Goal: Task Accomplishment & Management: Manage account settings

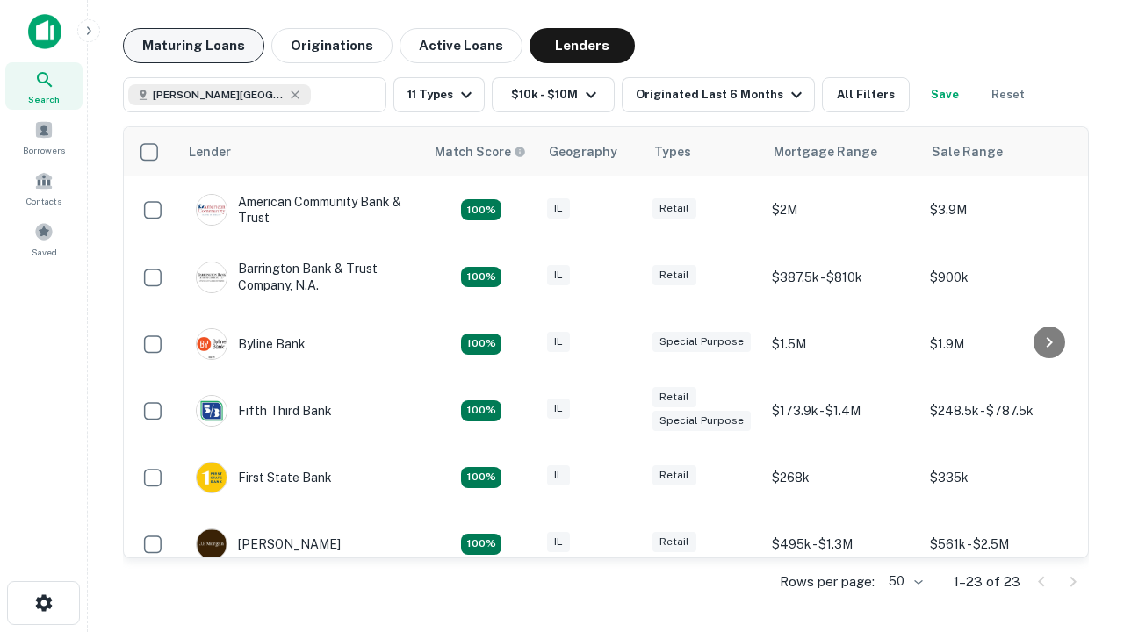
click at [193, 46] on button "Maturing Loans" at bounding box center [193, 45] width 141 height 35
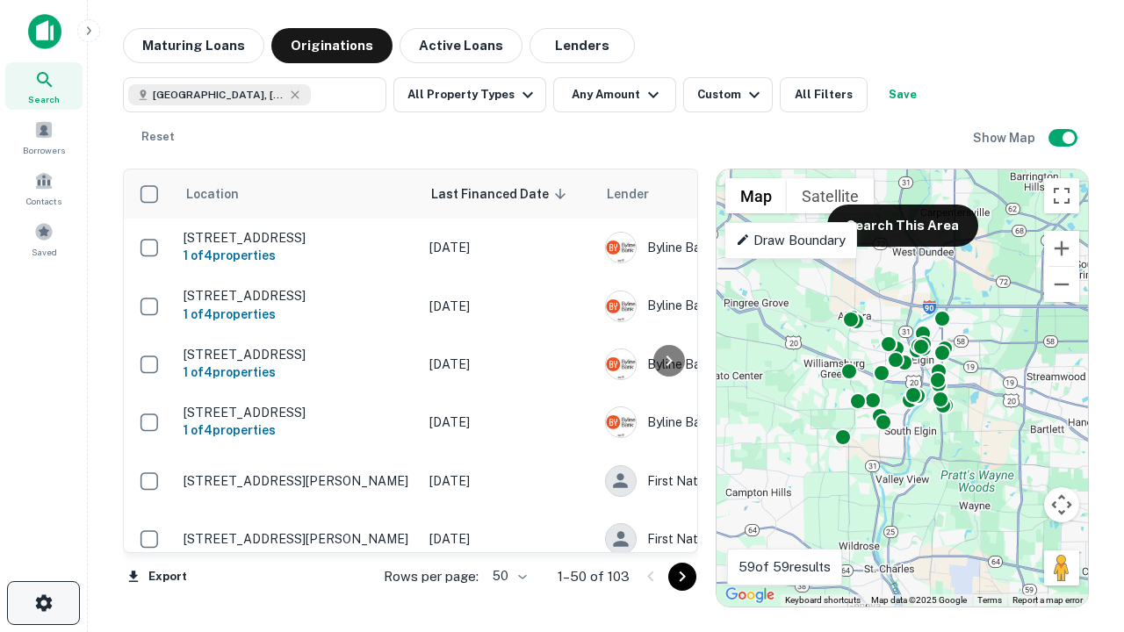
click at [43, 603] on icon "button" at bounding box center [43, 603] width 21 height 21
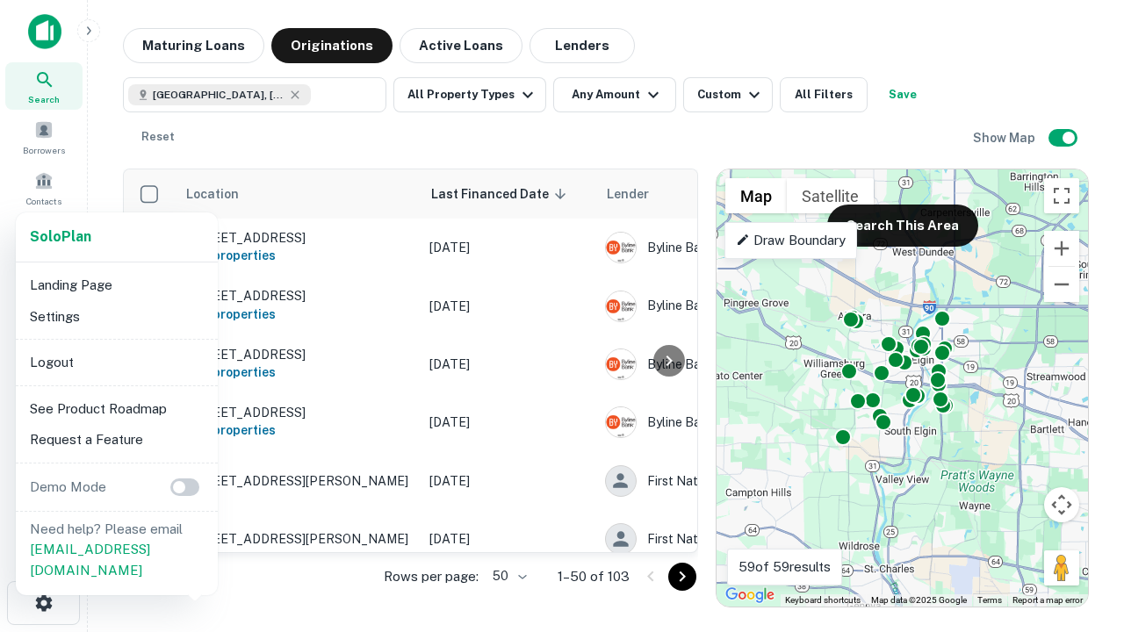
click at [116, 362] on li "Logout" at bounding box center [117, 363] width 188 height 32
